Goal: Information Seeking & Learning: Learn about a topic

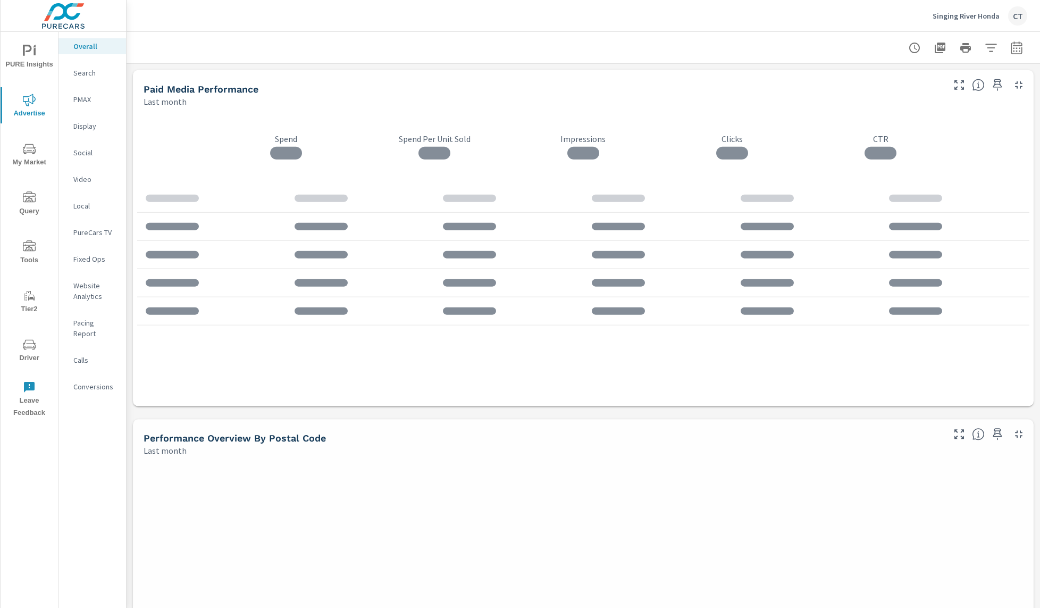
click at [96, 148] on p "Social" at bounding box center [95, 152] width 44 height 11
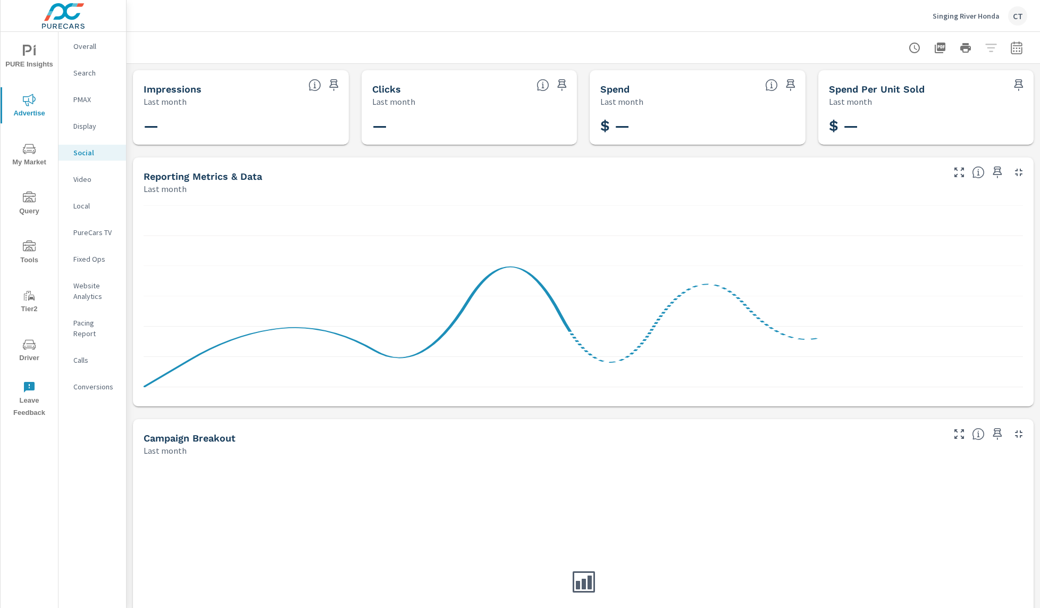
click at [1011, 51] on icon "button" at bounding box center [1017, 47] width 13 height 13
click at [931, 89] on select "Custom [DATE] Last week Last 7 days Last 14 days Last 30 days Last 45 days Last…" at bounding box center [921, 92] width 106 height 21
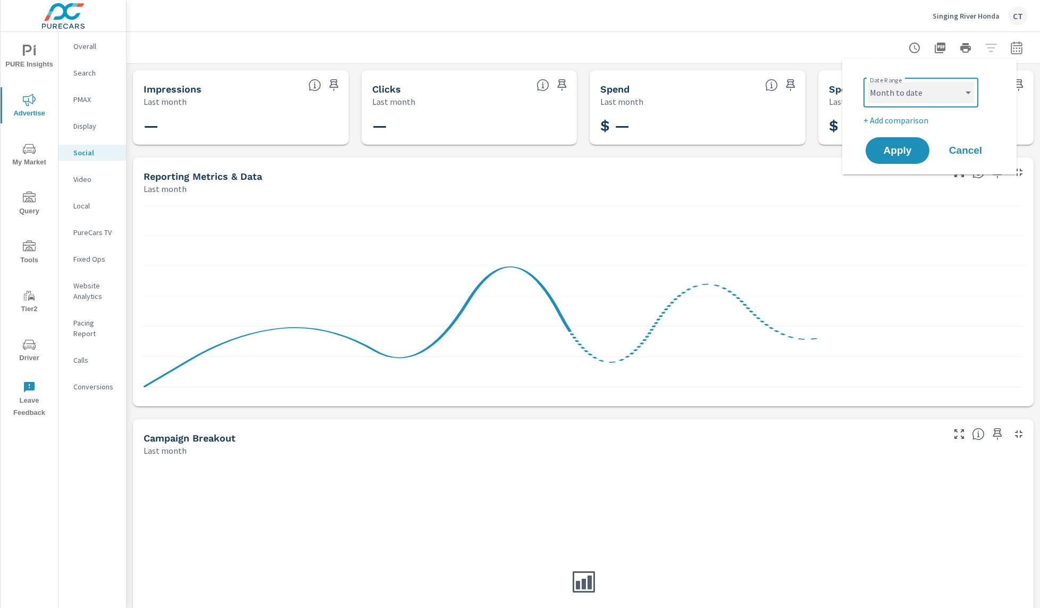
click at [868, 82] on select "Custom [DATE] Last week Last 7 days Last 14 days Last 30 days Last 45 days Last…" at bounding box center [921, 92] width 106 height 21
select select "Month to date"
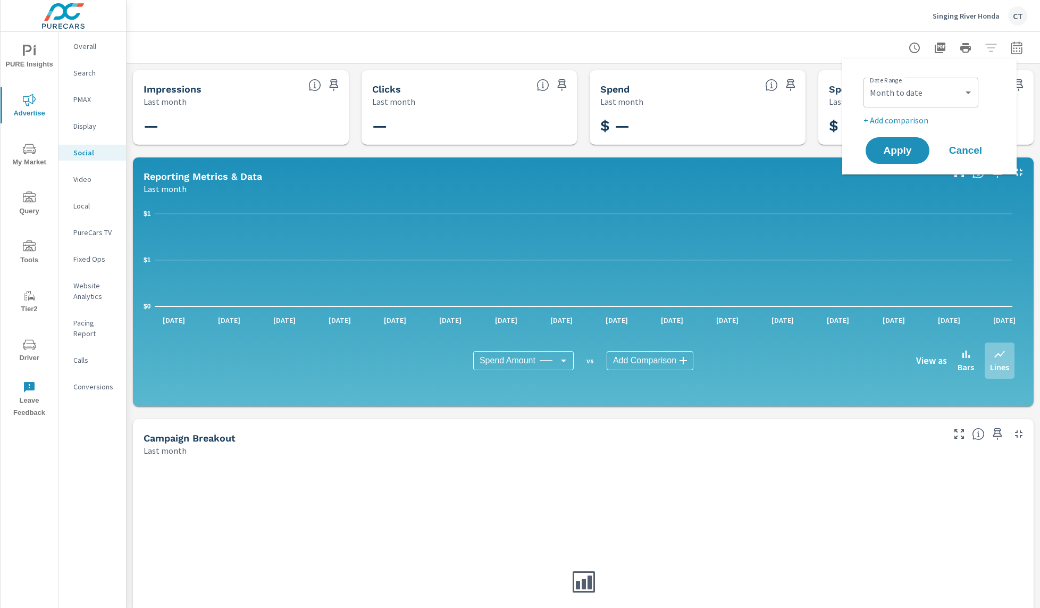
click at [910, 120] on p "+ Add comparison" at bounding box center [932, 120] width 136 height 13
select select "Previous period"
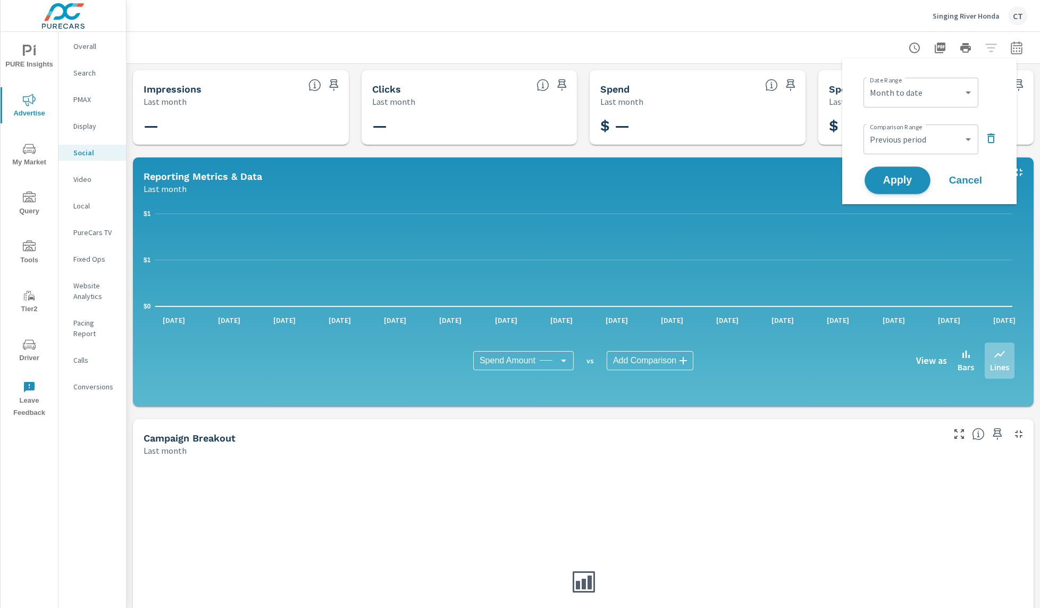
click at [914, 182] on span "Apply" at bounding box center [898, 181] width 44 height 10
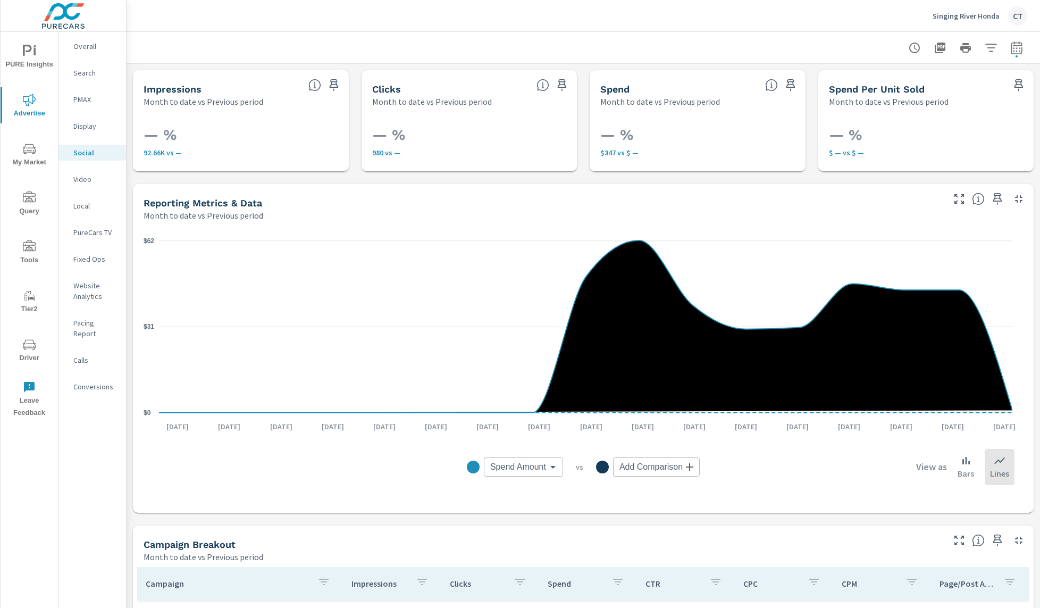
click at [510, 472] on body "PURE Insights Advertise My Market Query Tools Tier2 Driver Leave Feedback Overa…" at bounding box center [520, 304] width 1040 height 608
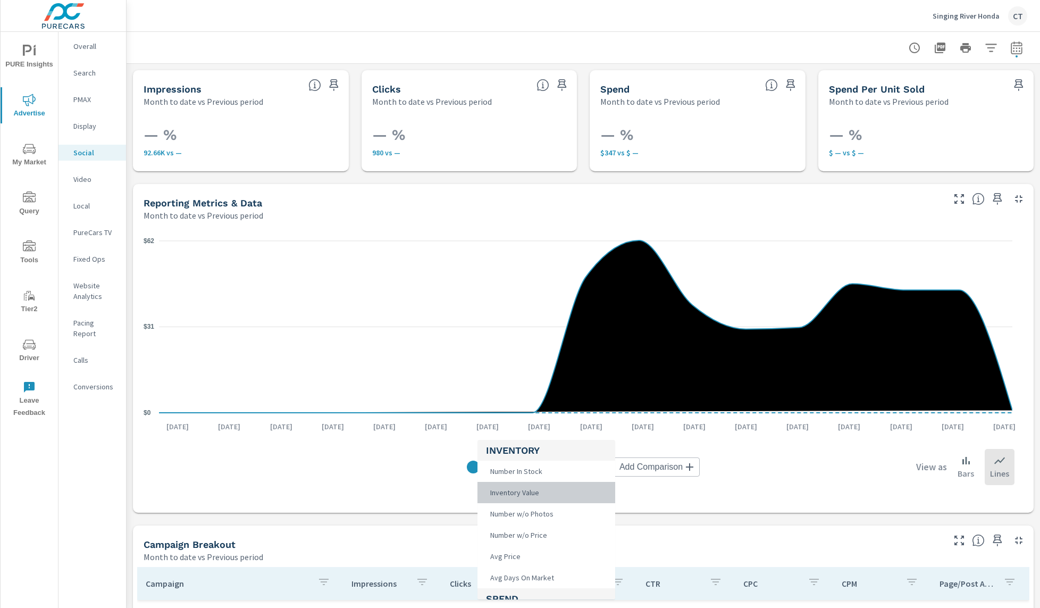
click at [540, 488] on span "Inventory Value" at bounding box center [513, 492] width 55 height 15
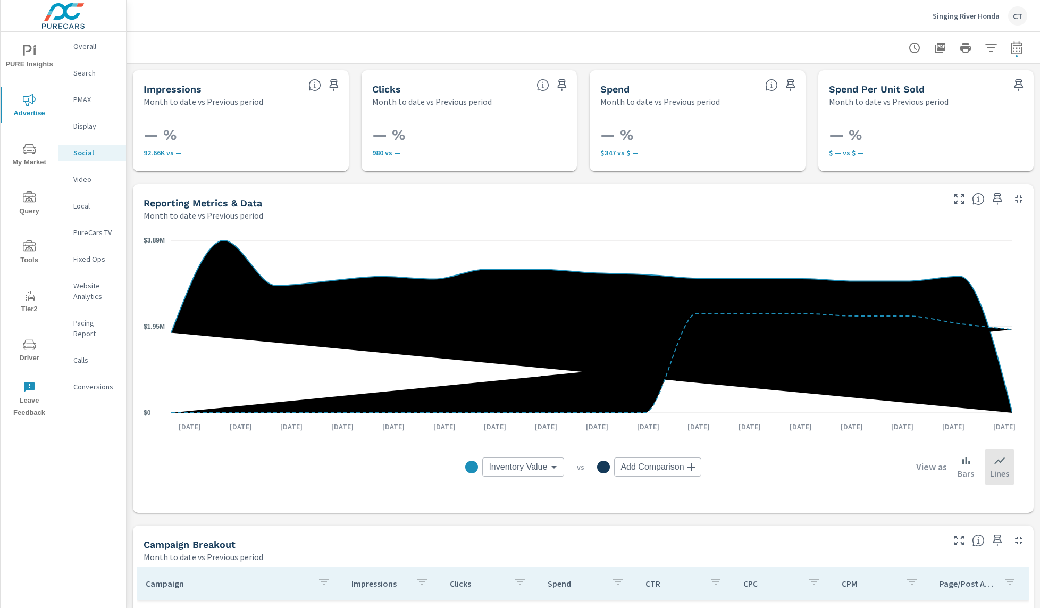
click at [529, 463] on body "PURE Insights Advertise My Market Query Tools Tier2 Driver Leave Feedback Overa…" at bounding box center [520, 304] width 1040 height 608
click at [546, 474] on li "Number In Stock" at bounding box center [546, 471] width 138 height 21
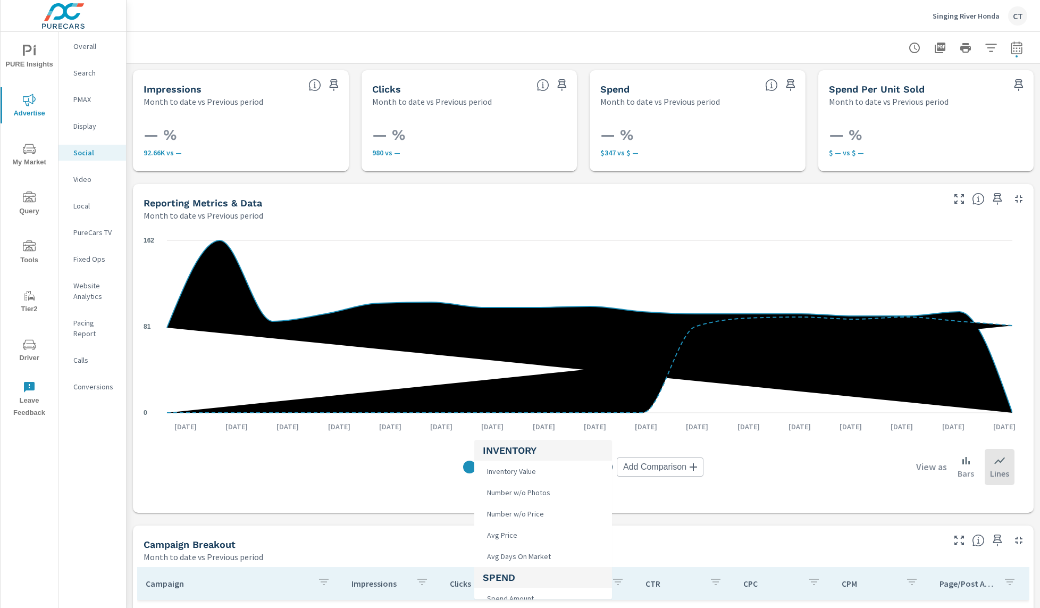
click at [523, 458] on body "PURE Insights Advertise My Market Query Tools Tier2 Driver Leave Feedback Overa…" at bounding box center [520, 304] width 1040 height 608
click at [552, 490] on li "Spend Per Vehicle" at bounding box center [543, 480] width 138 height 21
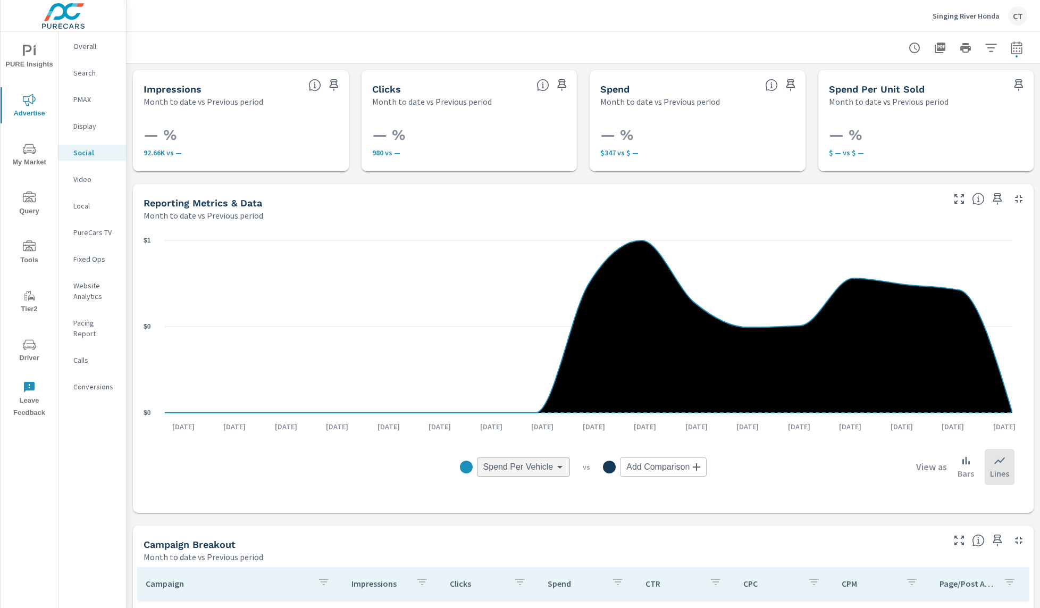
scroll to position [160, 0]
click at [525, 466] on body "PURE Insights Advertise My Market Query Tools Tier2 Driver Leave Feedback Overa…" at bounding box center [520, 304] width 1040 height 608
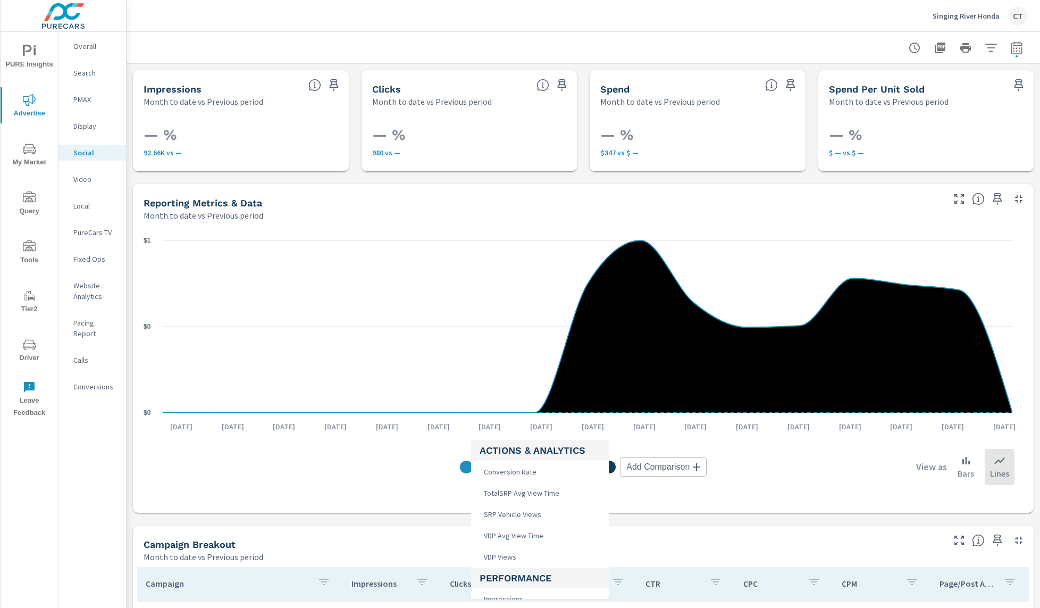
scroll to position [254, 0]
click at [540, 547] on li "VDP Views" at bounding box center [540, 556] width 138 height 21
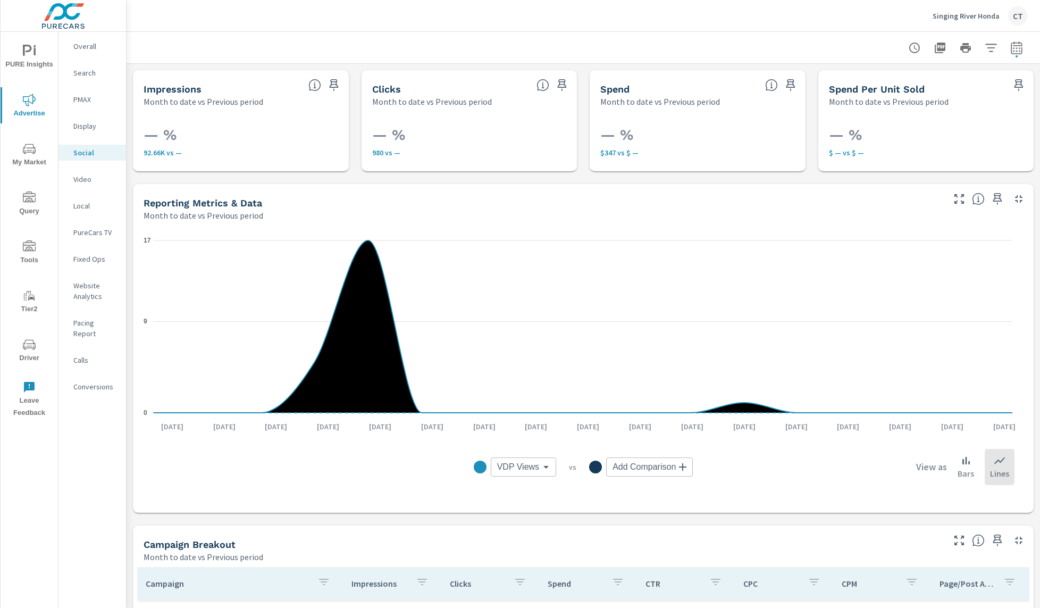
click at [511, 467] on body "PURE Insights Advertise My Market Query Tools Tier2 Driver Leave Feedback Overa…" at bounding box center [520, 304] width 1040 height 608
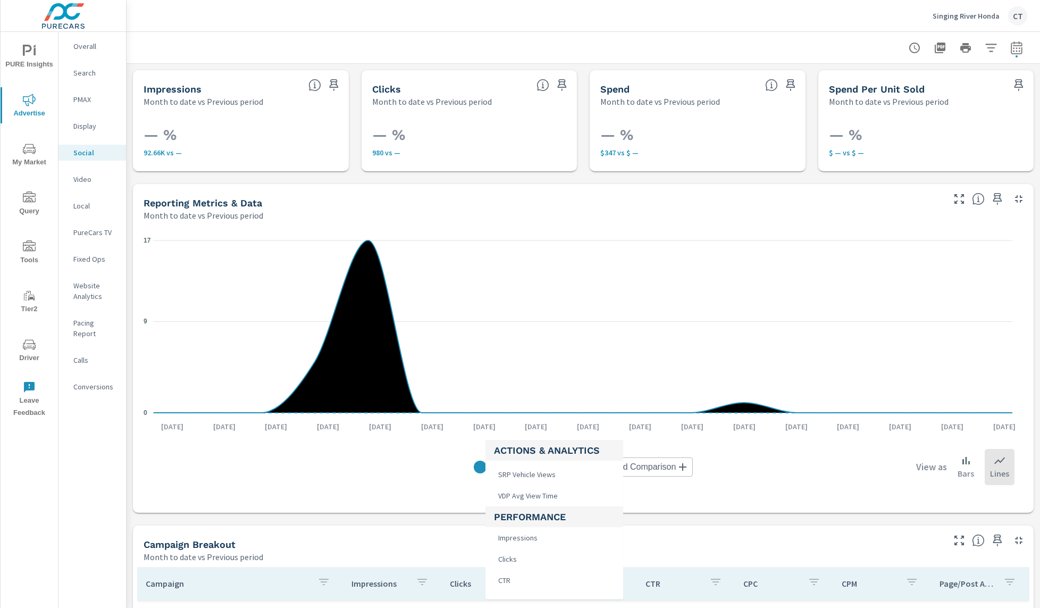
scroll to position [321, 0]
click at [546, 535] on li "Impressions" at bounding box center [555, 531] width 138 height 21
type input "Impressions"
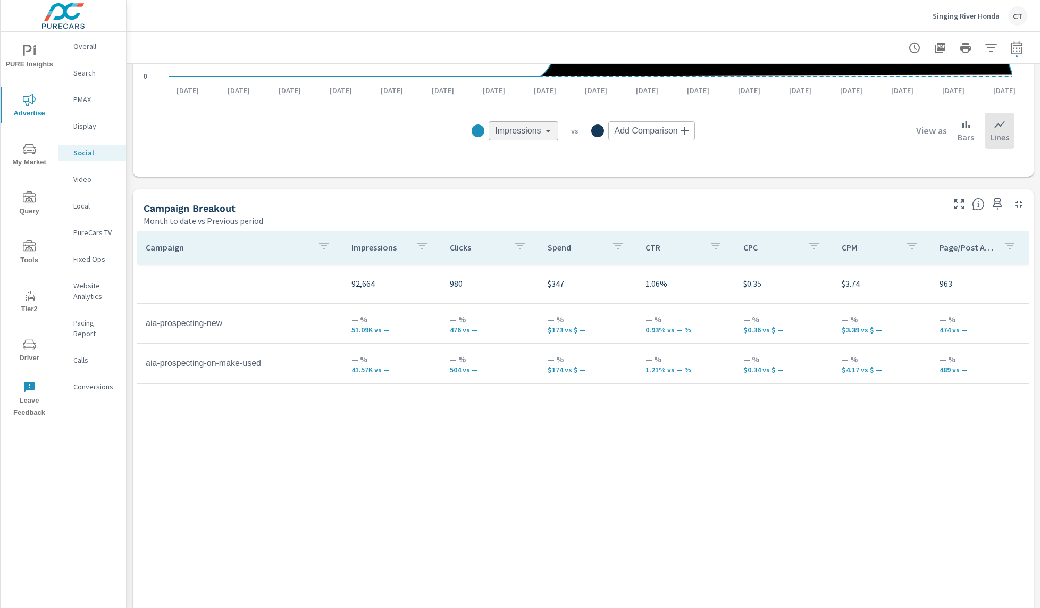
scroll to position [346, 0]
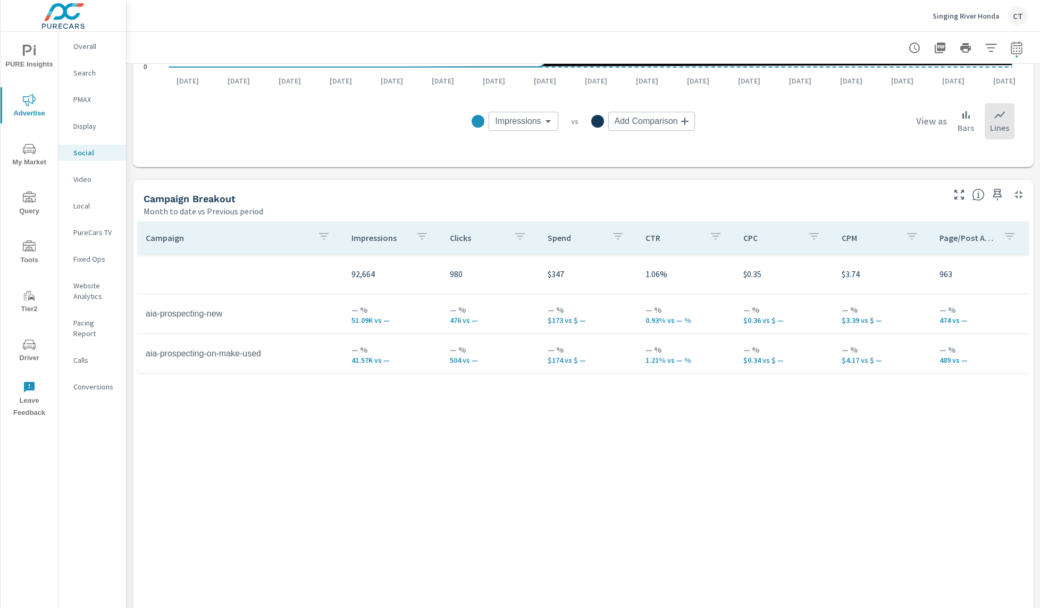
click at [749, 499] on div "Campaign Impressions Clicks Spend CTR CPC CPM Page/Post Action 92,664 980 $347 …" at bounding box center [583, 411] width 892 height 381
